Goal: Transaction & Acquisition: Obtain resource

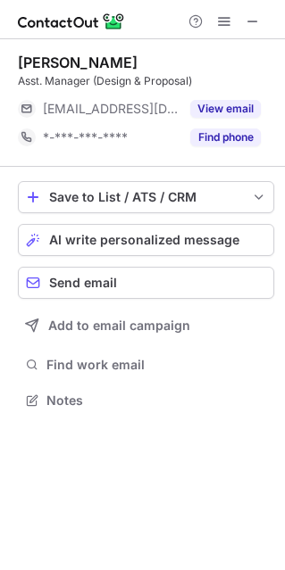
scroll to position [9, 9]
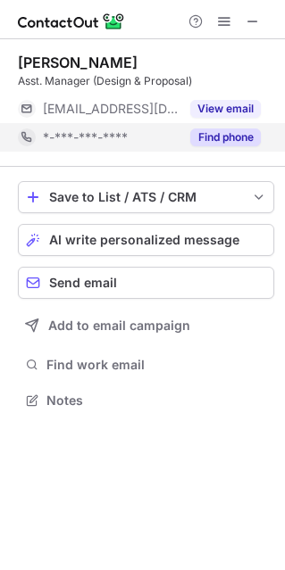
click at [211, 137] on button "Find phone" at bounding box center [225, 138] width 70 height 18
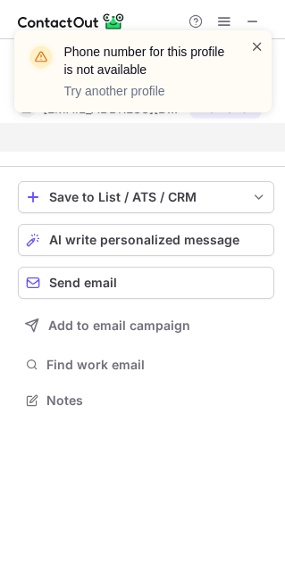
scroll to position [359, 285]
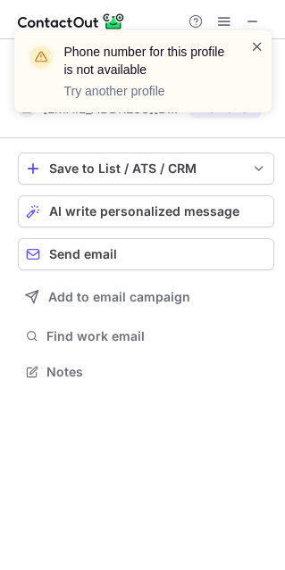
click at [261, 47] on span at bounding box center [257, 46] width 14 height 18
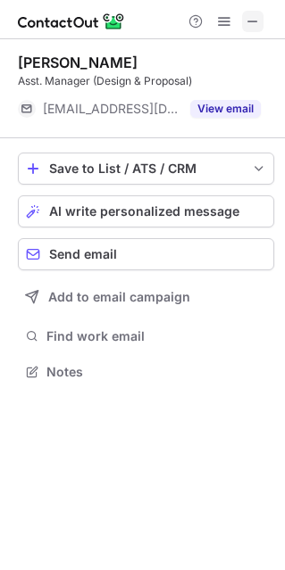
click at [247, 22] on span at bounding box center [252, 21] width 14 height 14
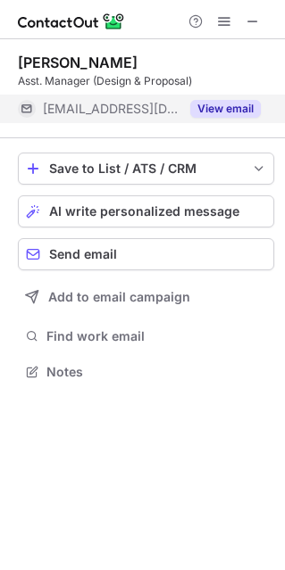
click at [228, 109] on button "View email" at bounding box center [225, 109] width 70 height 18
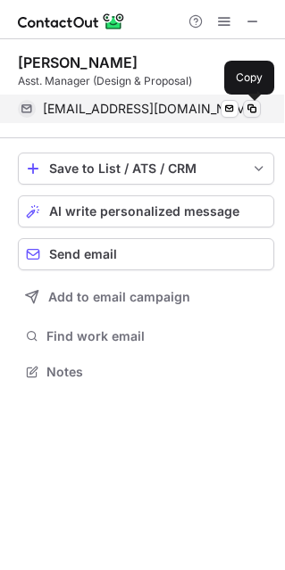
click at [249, 108] on span at bounding box center [252, 109] width 14 height 14
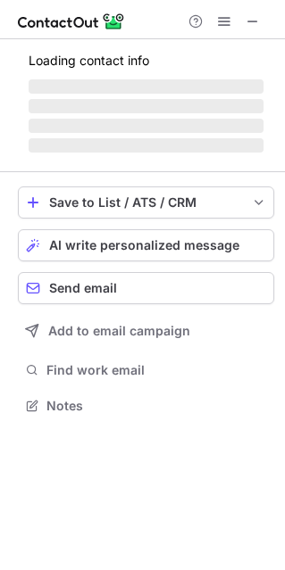
scroll to position [9, 9]
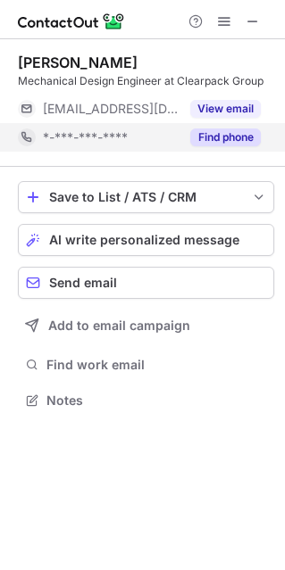
click at [220, 143] on button "Find phone" at bounding box center [225, 138] width 70 height 18
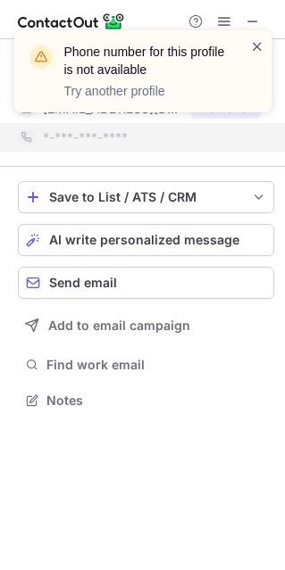
click at [253, 45] on span at bounding box center [257, 46] width 14 height 18
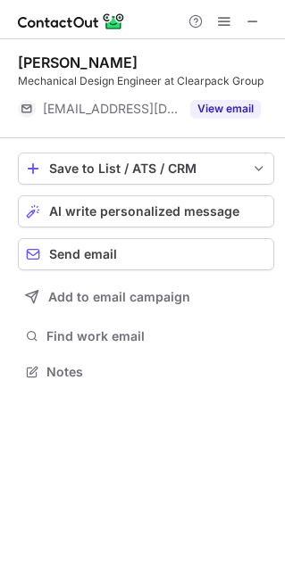
scroll to position [359, 285]
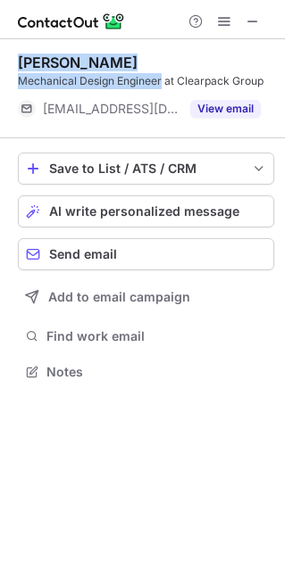
drag, startPoint x: 162, startPoint y: 79, endPoint x: 14, endPoint y: 65, distance: 147.9
click at [14, 65] on div "Dharmendra Kumar Mechanical Design Engineer at Clearpack Group ***@clearpack.co…" at bounding box center [142, 219] width 285 height 360
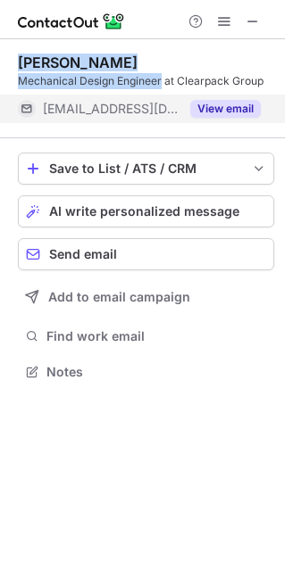
copy div "Dharmendra Kumar Mechanical Design Engineer"
click at [240, 104] on button "View email" at bounding box center [225, 109] width 70 height 18
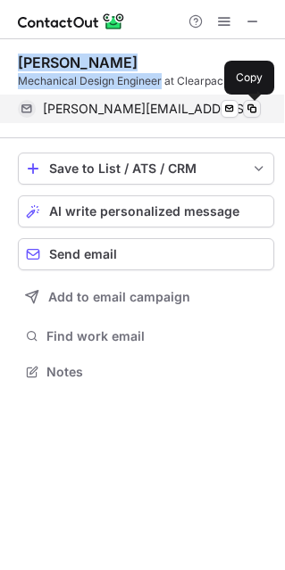
click at [251, 107] on span at bounding box center [252, 109] width 14 height 14
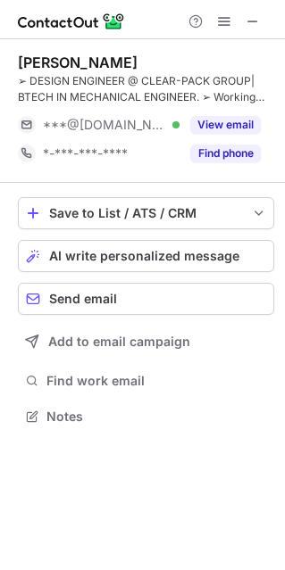
scroll to position [403, 285]
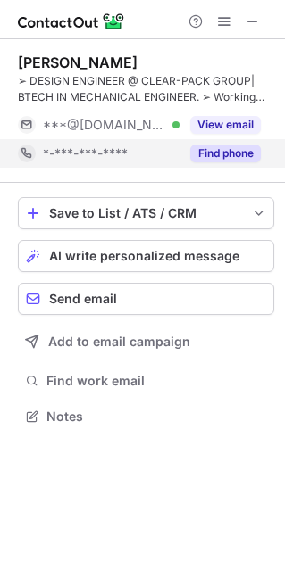
click at [220, 152] on button "Find phone" at bounding box center [225, 154] width 70 height 18
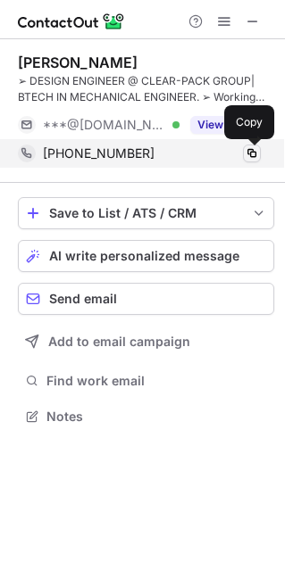
click at [253, 150] on span at bounding box center [252, 153] width 14 height 14
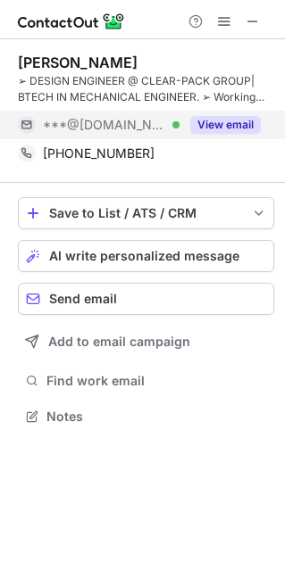
click at [234, 121] on button "View email" at bounding box center [225, 125] width 70 height 18
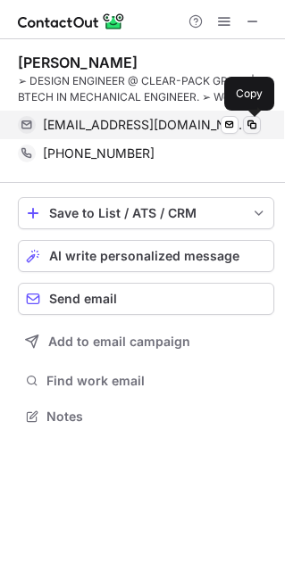
click at [253, 120] on span at bounding box center [252, 125] width 14 height 14
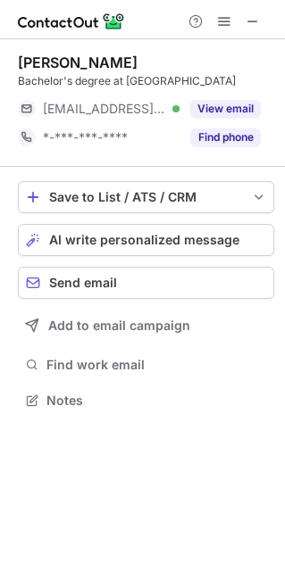
scroll to position [9, 9]
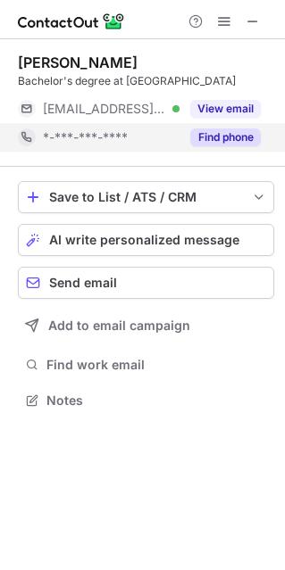
click at [209, 136] on button "Find phone" at bounding box center [225, 138] width 70 height 18
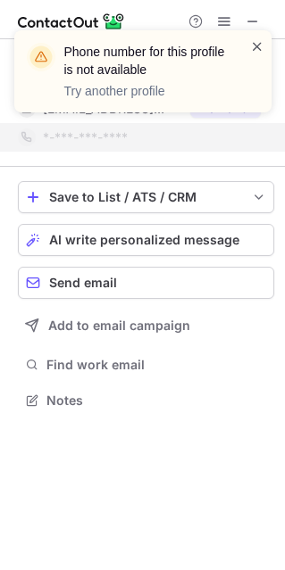
click at [257, 49] on span at bounding box center [257, 46] width 14 height 18
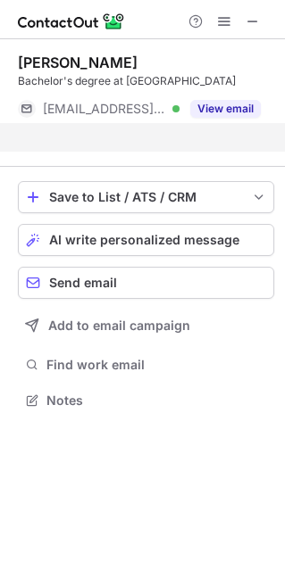
scroll to position [359, 285]
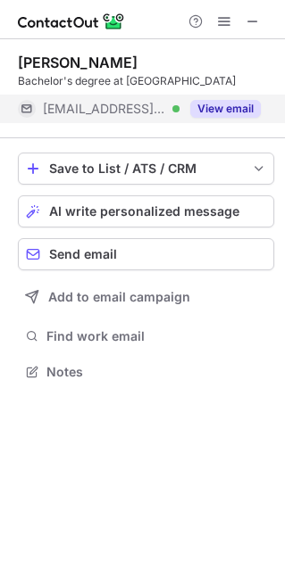
click at [228, 105] on button "View email" at bounding box center [225, 109] width 70 height 18
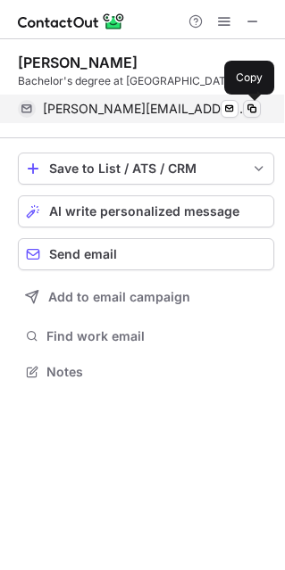
click at [256, 110] on span at bounding box center [252, 109] width 14 height 14
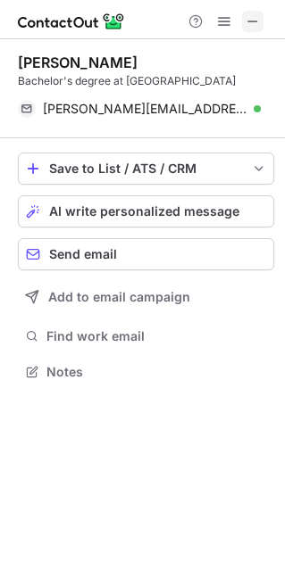
click at [261, 25] on button at bounding box center [252, 21] width 21 height 21
